Goal: Task Accomplishment & Management: Manage account settings

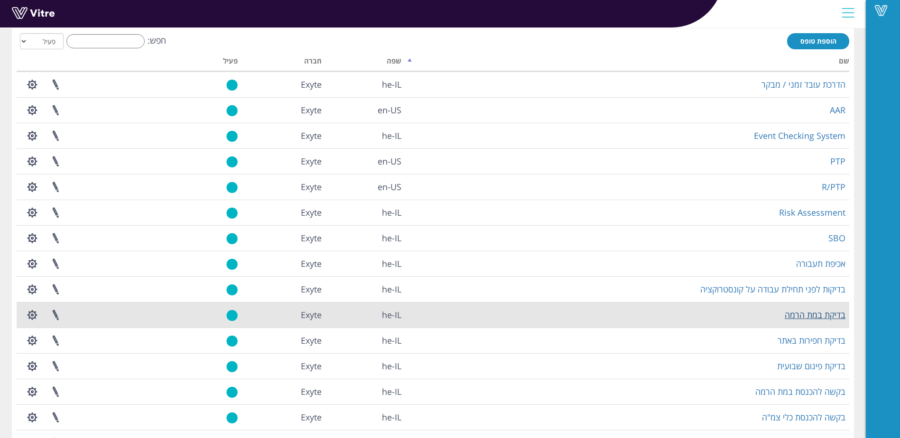
scroll to position [95, 0]
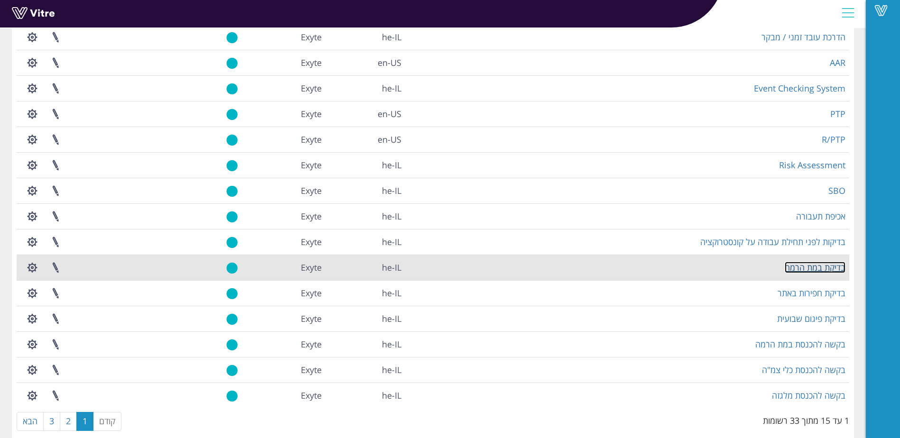
click at [815, 266] on link "בדיקת במת הרמה" at bounding box center [814, 267] width 61 height 11
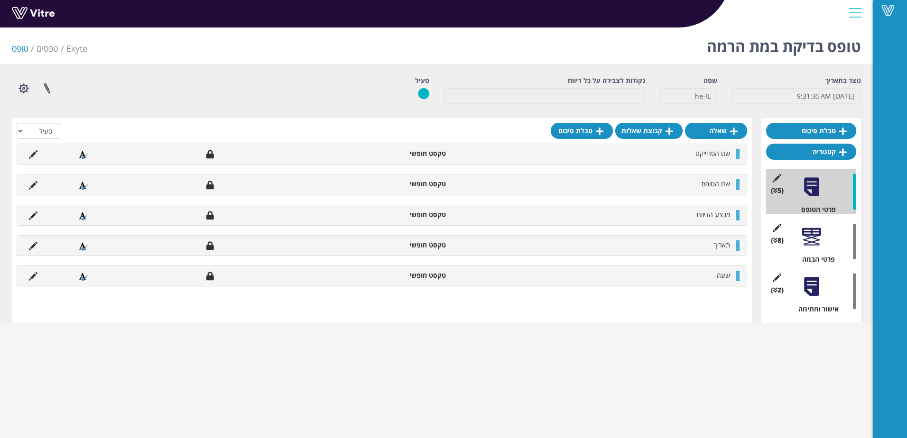
click at [814, 243] on div at bounding box center [811, 236] width 21 height 21
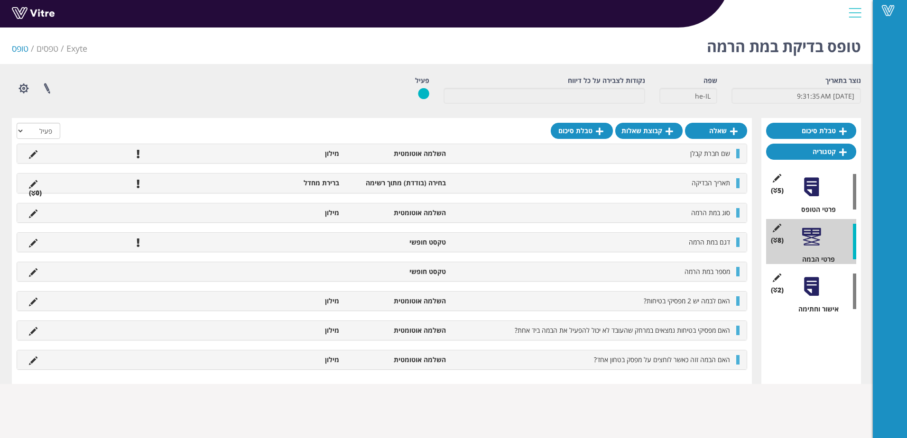
click at [810, 294] on div at bounding box center [811, 286] width 21 height 21
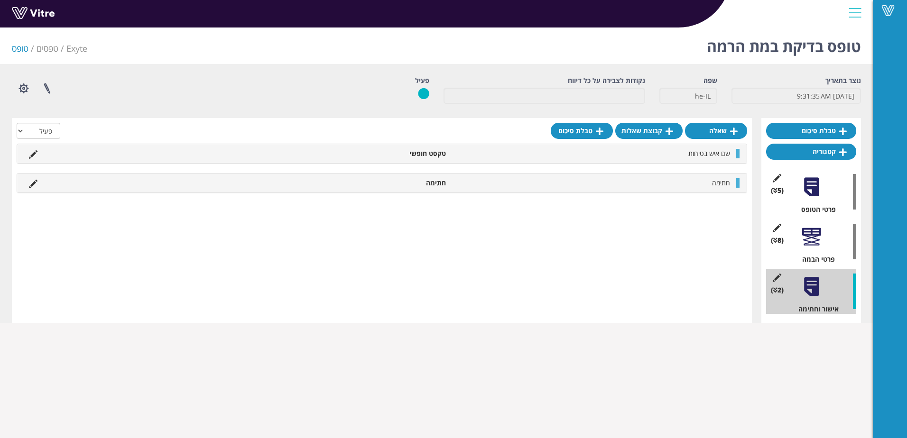
click at [823, 241] on div "(8 ) פרטי הבמה" at bounding box center [811, 241] width 90 height 45
click at [814, 233] on div at bounding box center [811, 236] width 21 height 21
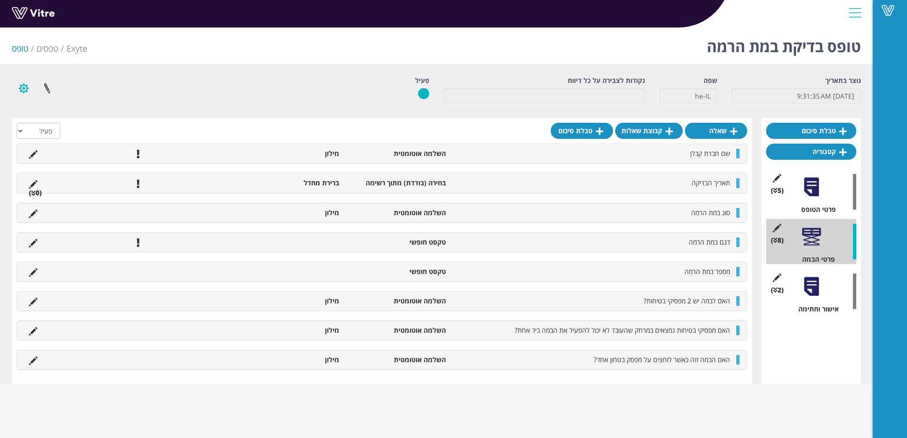
click at [24, 87] on button "button" at bounding box center [24, 88] width 24 height 25
click at [60, 125] on link "הגדרת משתמשים" at bounding box center [49, 123] width 75 height 12
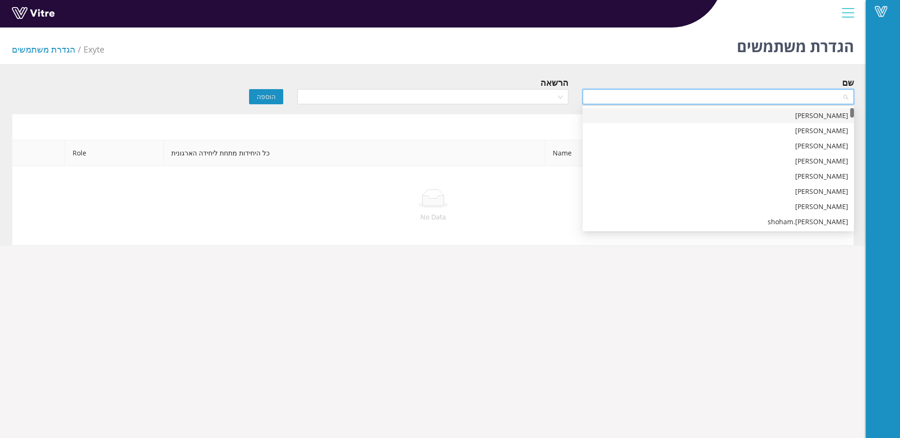
click at [664, 98] on input "search" at bounding box center [714, 97] width 253 height 14
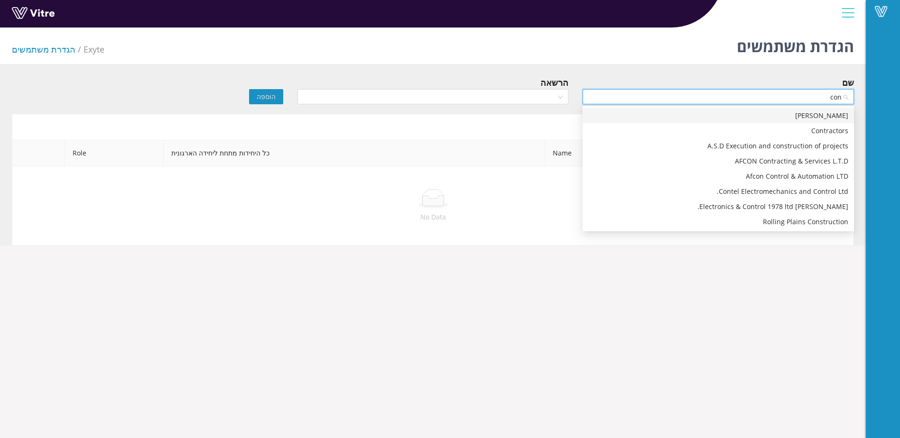
type input "cont"
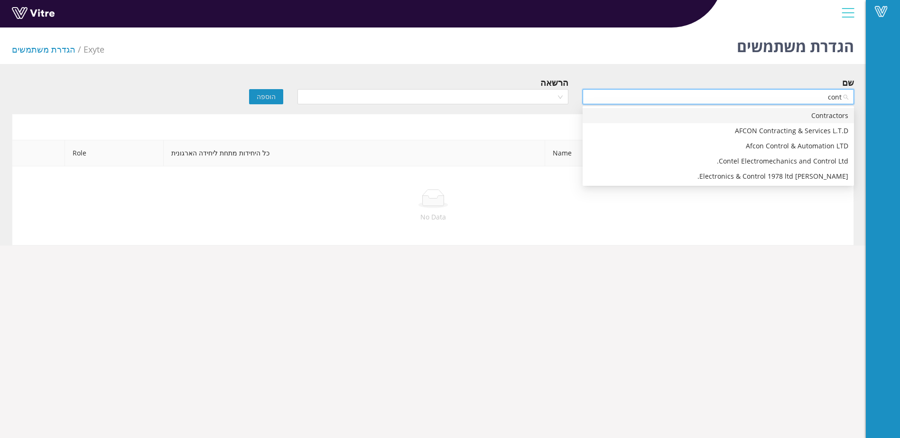
click at [825, 113] on div "Contractors" at bounding box center [718, 116] width 260 height 10
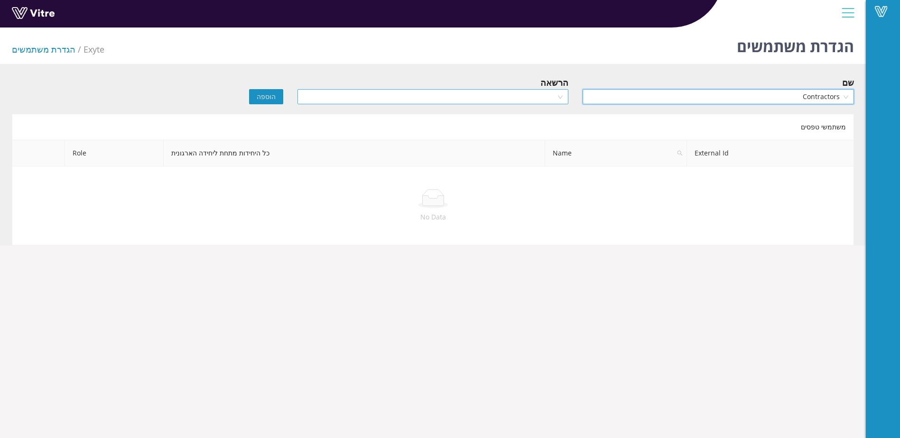
click at [508, 99] on input "search" at bounding box center [429, 97] width 253 height 14
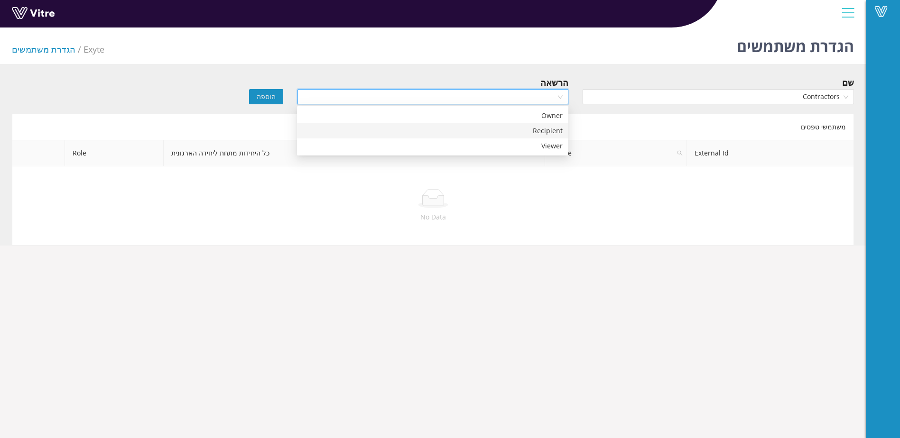
click at [529, 133] on div "Recipient" at bounding box center [433, 131] width 260 height 10
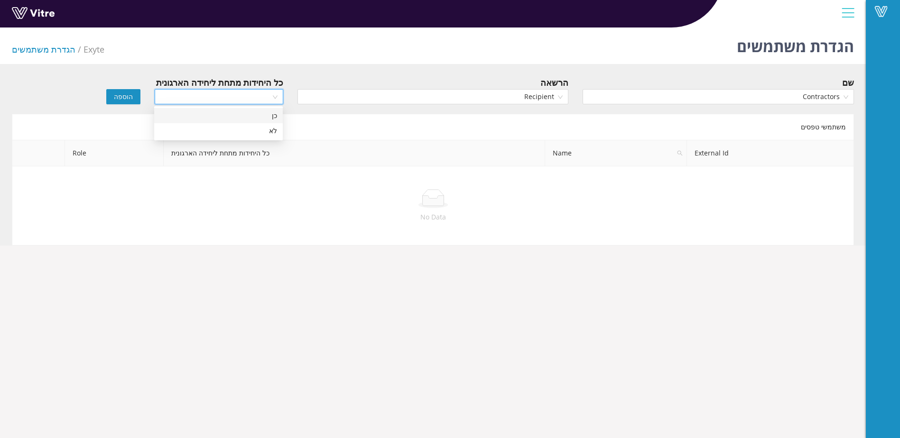
click at [192, 95] on input "search" at bounding box center [215, 97] width 111 height 14
click at [212, 111] on div "כן" at bounding box center [218, 116] width 117 height 10
click at [115, 96] on button "הוספה" at bounding box center [123, 96] width 34 height 15
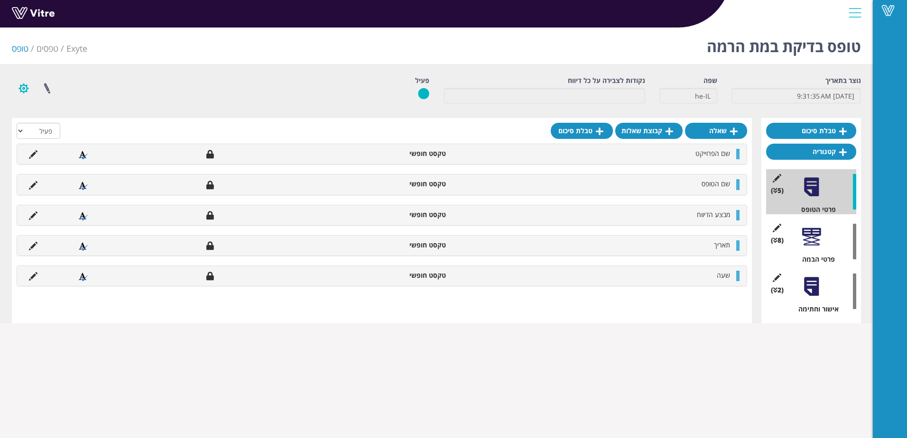
click at [20, 87] on button "button" at bounding box center [24, 88] width 24 height 25
click at [48, 124] on link "הגדרת משתמשים" at bounding box center [49, 123] width 75 height 12
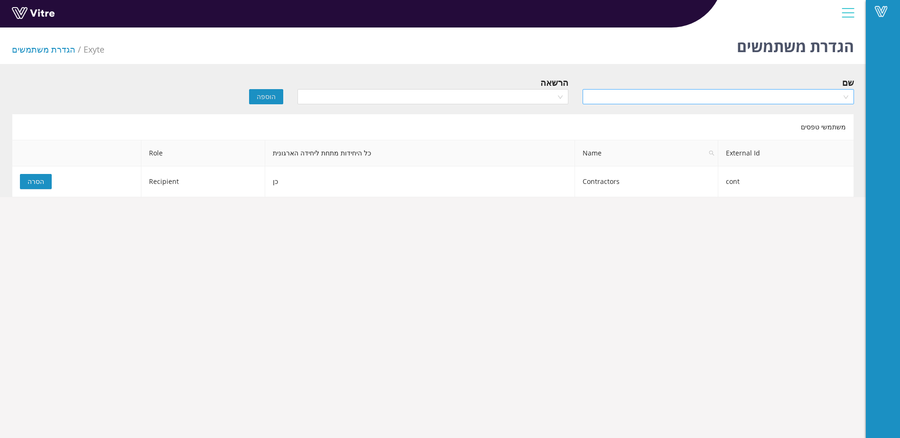
click at [777, 93] on input "search" at bounding box center [714, 97] width 253 height 14
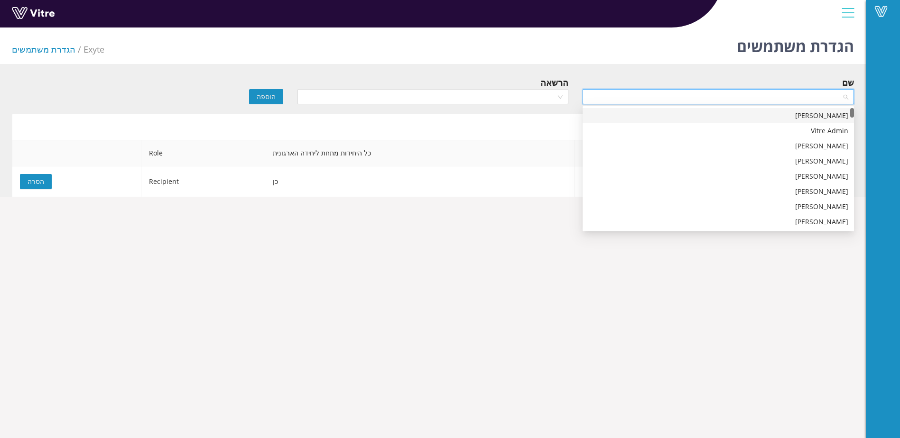
click at [843, 120] on div "Inna Kaminsky" at bounding box center [718, 116] width 260 height 10
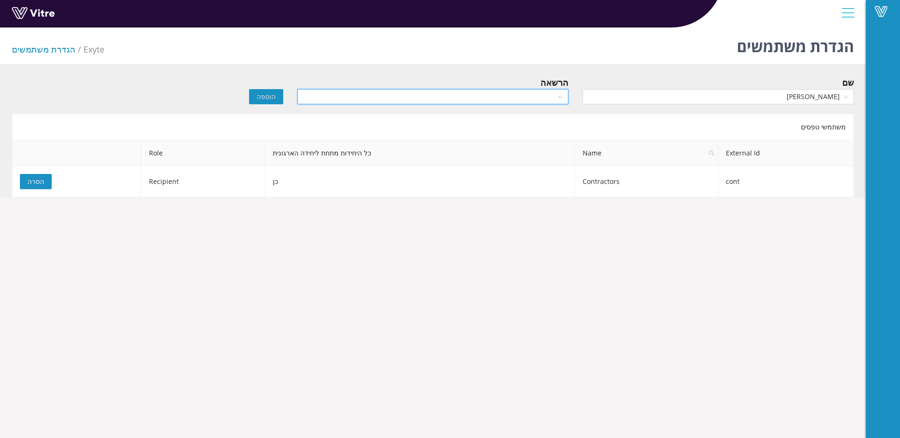
click at [523, 93] on input "search" at bounding box center [429, 97] width 253 height 14
click at [531, 130] on div "Recipient" at bounding box center [433, 131] width 260 height 10
click at [263, 93] on span "הוספה" at bounding box center [266, 97] width 19 height 10
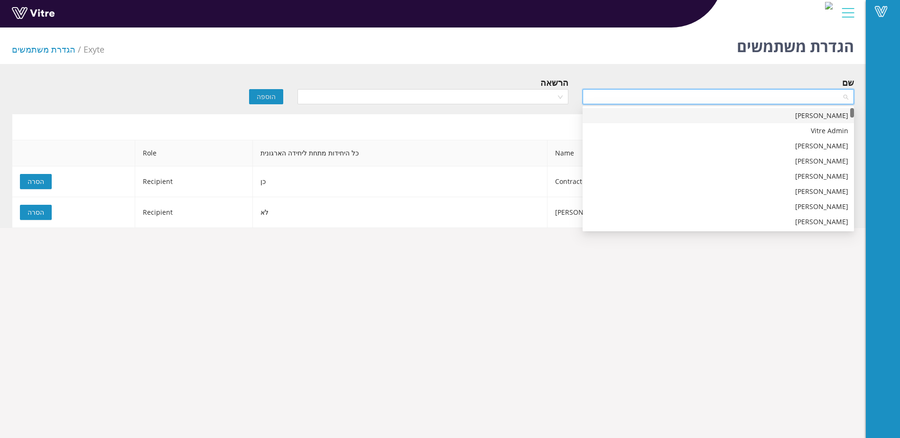
click at [792, 99] on input "search" at bounding box center [714, 97] width 253 height 14
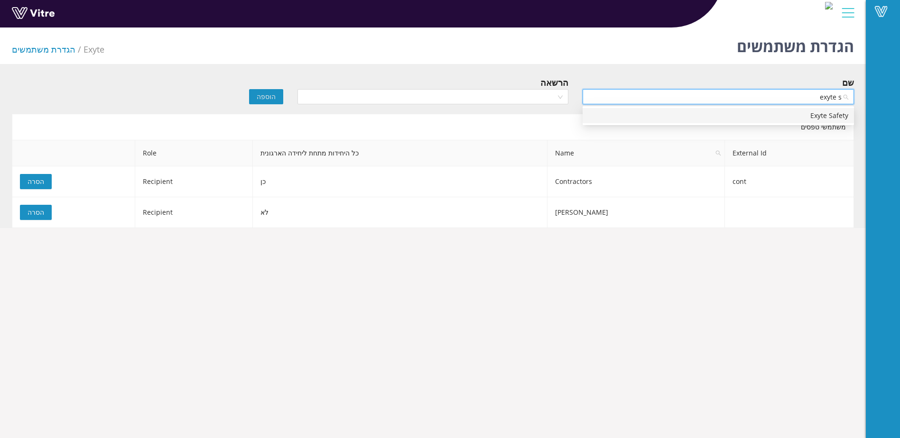
type input "exyte sa"
click at [836, 116] on div "Exyte Safety" at bounding box center [718, 116] width 260 height 10
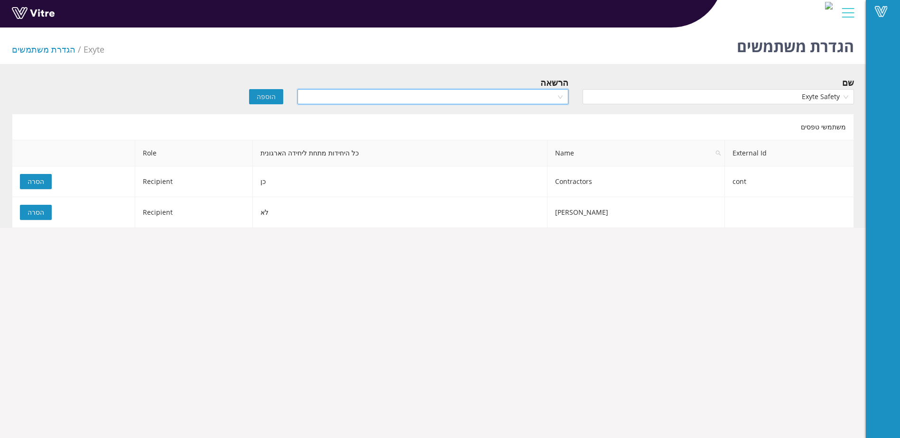
click at [502, 90] on input "search" at bounding box center [429, 97] width 253 height 14
click at [526, 128] on div "Recipient" at bounding box center [433, 131] width 260 height 10
click at [185, 97] on input "search" at bounding box center [215, 97] width 111 height 14
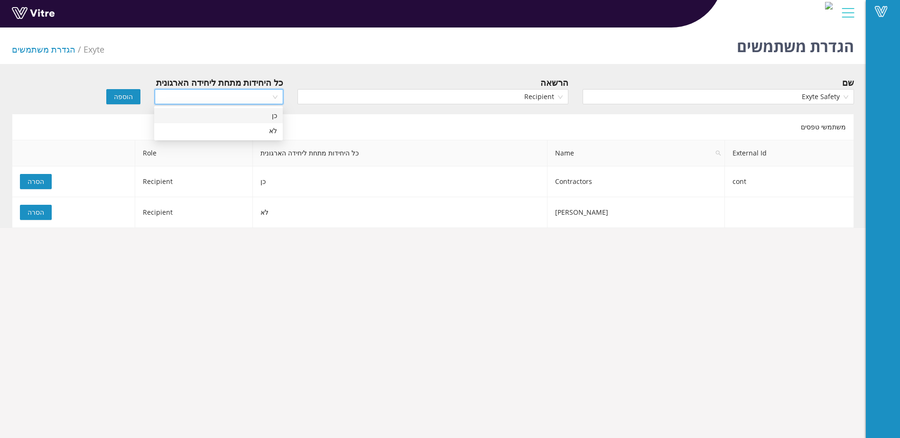
drag, startPoint x: 240, startPoint y: 124, endPoint x: 240, endPoint y: 118, distance: 6.2
click at [240, 118] on div "כן לא" at bounding box center [218, 123] width 129 height 30
click at [220, 114] on div "כן" at bounding box center [218, 116] width 117 height 10
click at [122, 94] on span "הוספה" at bounding box center [123, 97] width 19 height 10
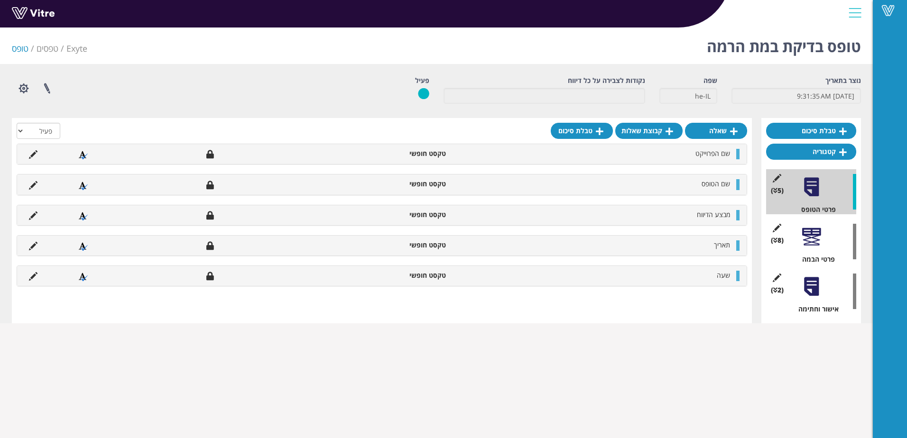
click at [818, 277] on div at bounding box center [811, 286] width 21 height 21
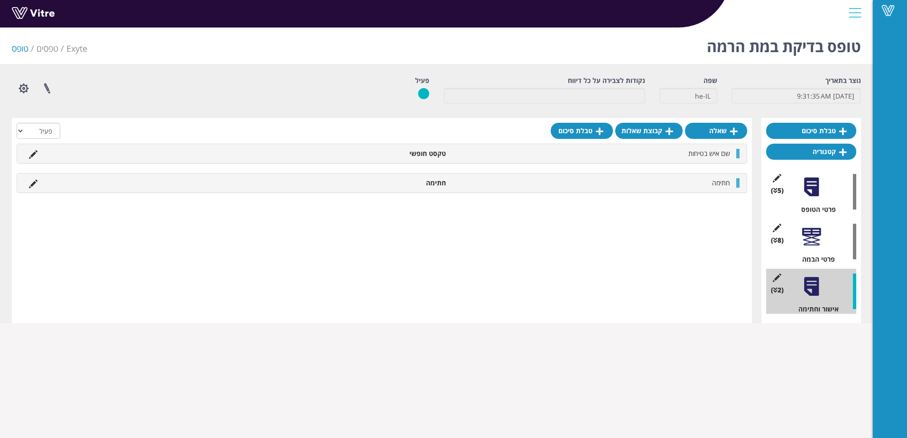
click at [801, 237] on div at bounding box center [811, 236] width 21 height 21
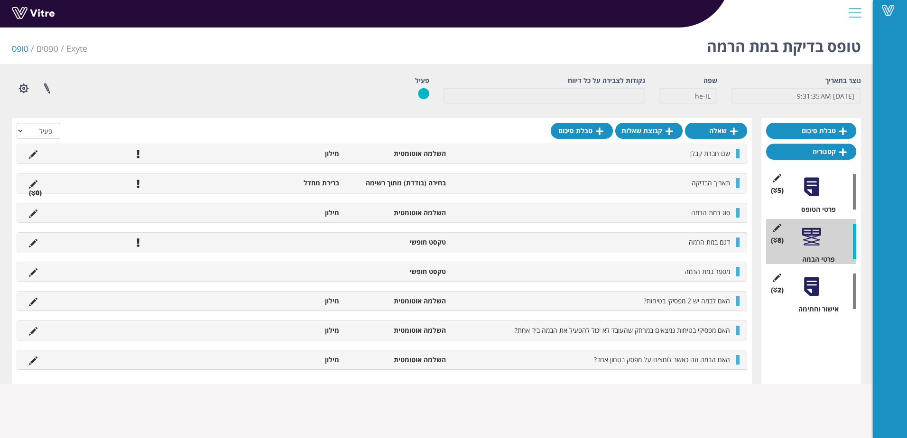
click at [815, 295] on div at bounding box center [811, 286] width 21 height 21
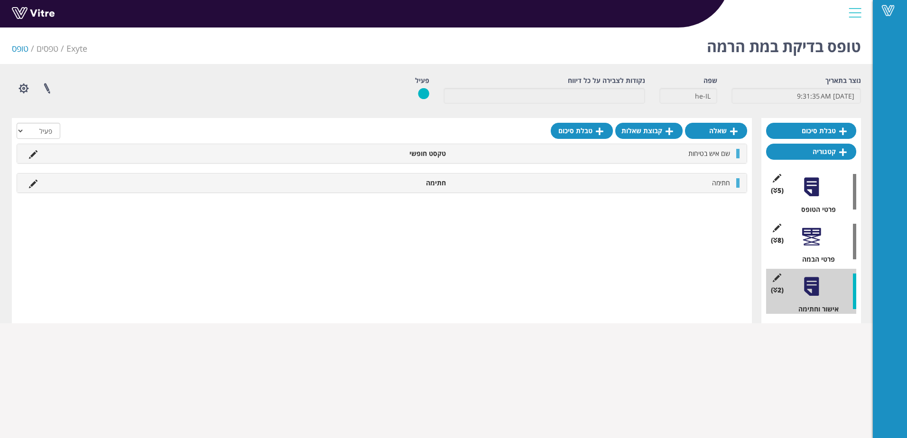
click at [809, 222] on div "(8 ) פרטי הבמה" at bounding box center [811, 241] width 90 height 45
click at [812, 228] on div at bounding box center [811, 236] width 21 height 21
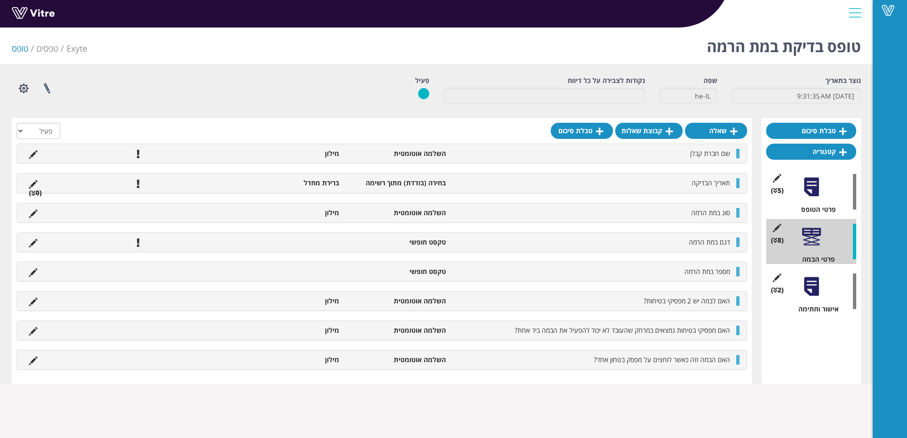
click at [803, 285] on div at bounding box center [811, 286] width 21 height 21
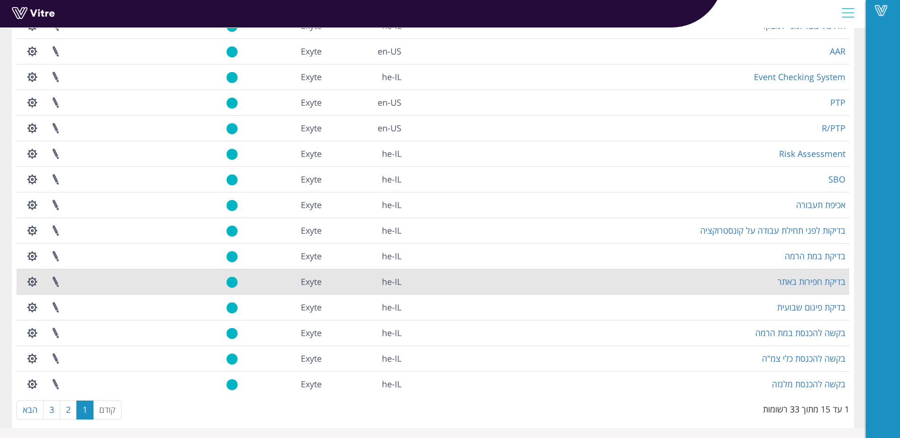
scroll to position [108, 0]
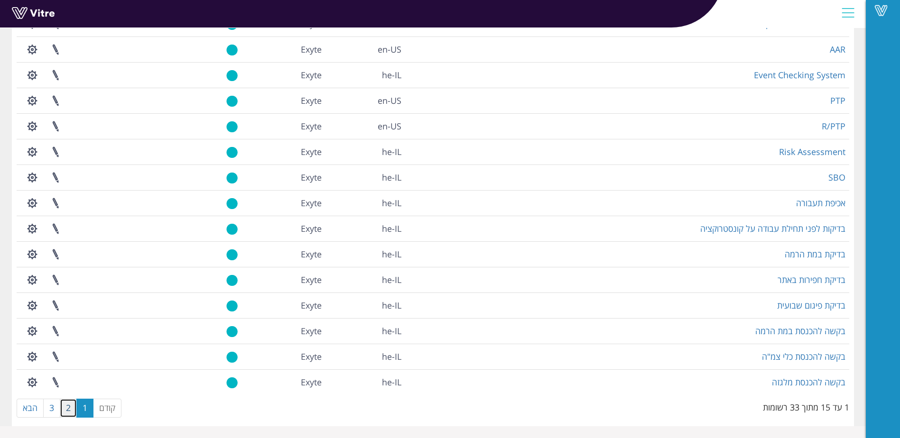
click at [66, 409] on link "2" at bounding box center [68, 408] width 17 height 19
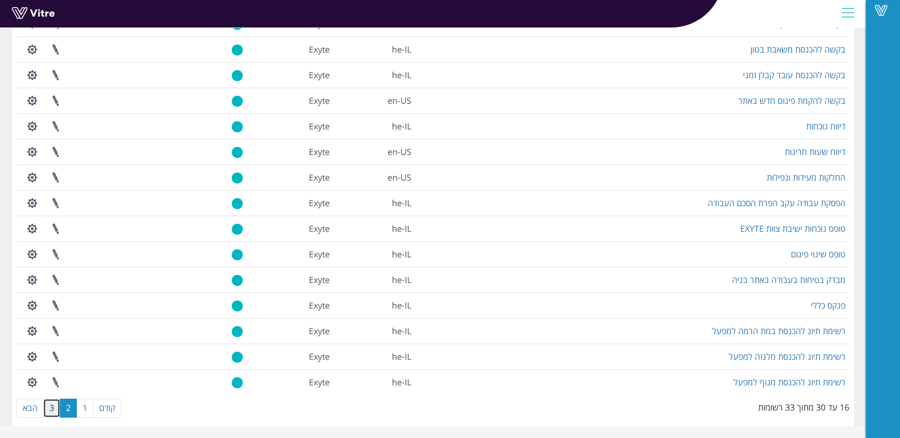
click at [51, 407] on link "3" at bounding box center [51, 408] width 17 height 19
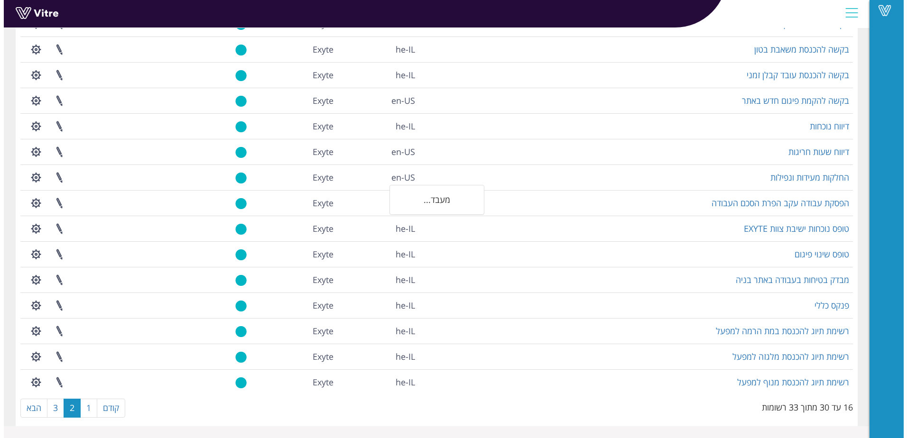
scroll to position [0, 0]
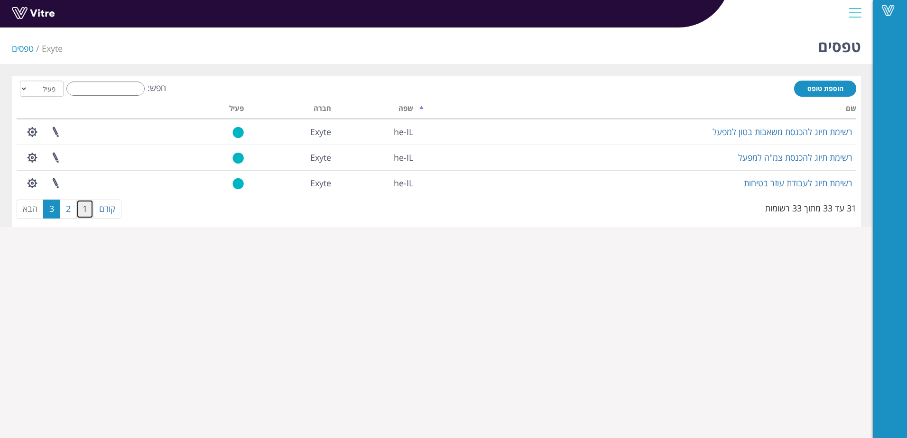
click at [87, 212] on link "1" at bounding box center [84, 209] width 17 height 19
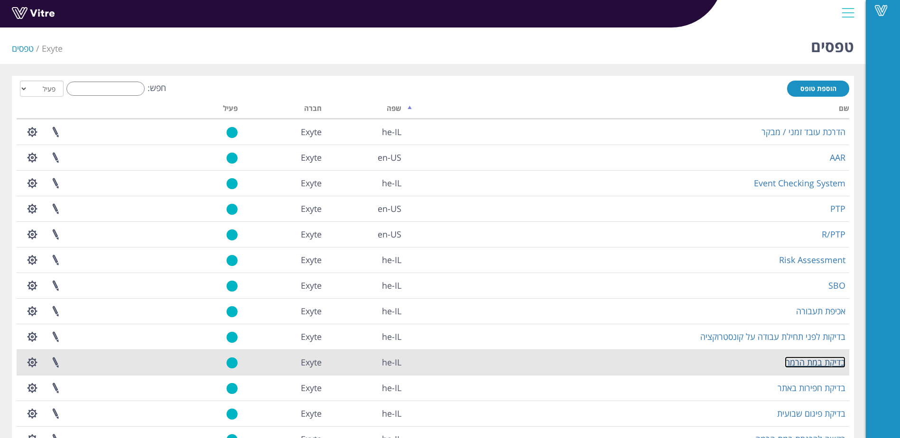
click at [837, 362] on link "בדיקת במת הרמה" at bounding box center [814, 362] width 61 height 11
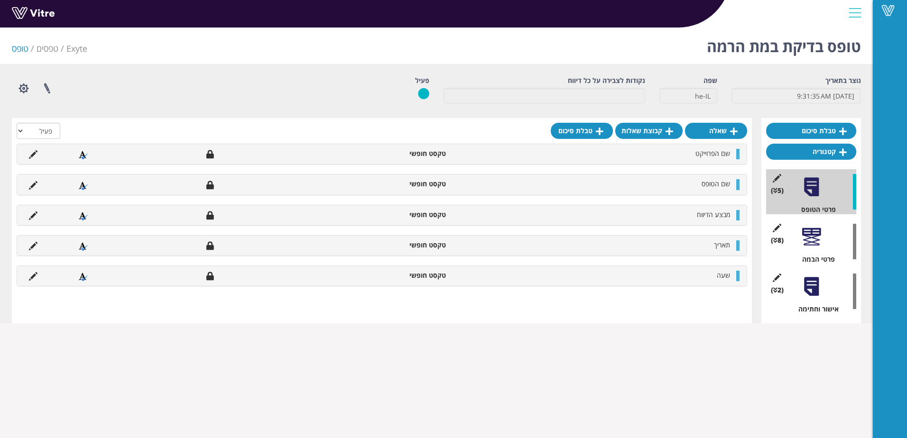
click at [809, 251] on div "(8 ) פרטי הבמה" at bounding box center [811, 241] width 90 height 45
click at [811, 245] on div at bounding box center [811, 236] width 21 height 21
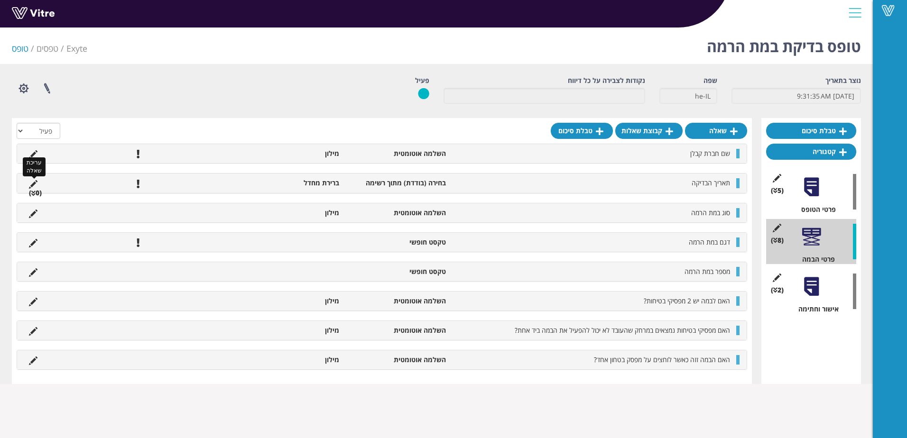
click at [33, 184] on icon at bounding box center [33, 184] width 9 height 9
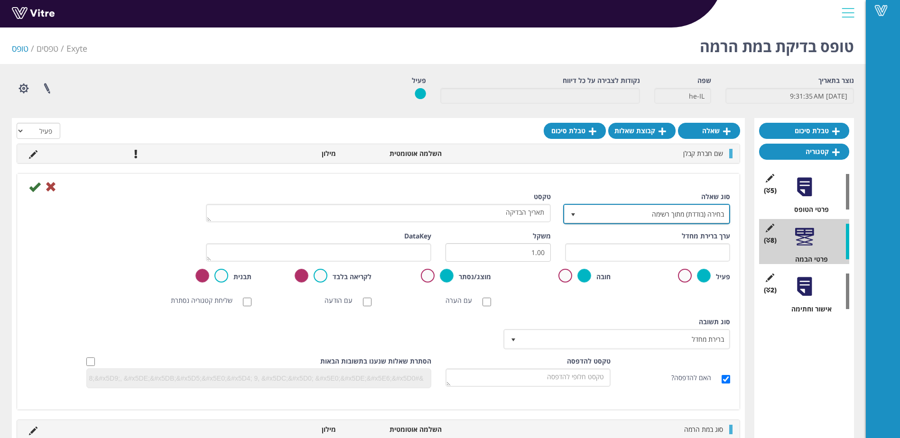
click at [619, 212] on span "בחירה (בודדת) מתוך רשימה" at bounding box center [655, 213] width 148 height 17
click at [692, 236] on li "תאריך בלבד" at bounding box center [638, 235] width 164 height 16
type input "תא"
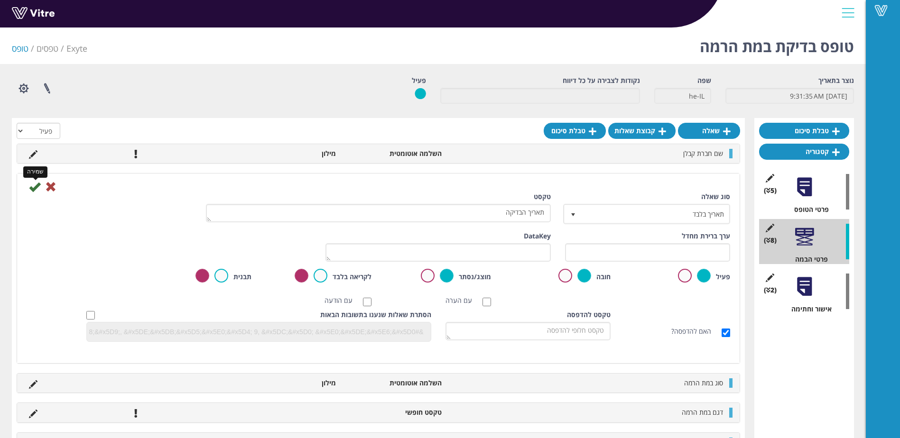
click at [37, 186] on icon at bounding box center [34, 186] width 11 height 11
